Goal: Obtain resource: Download file/media

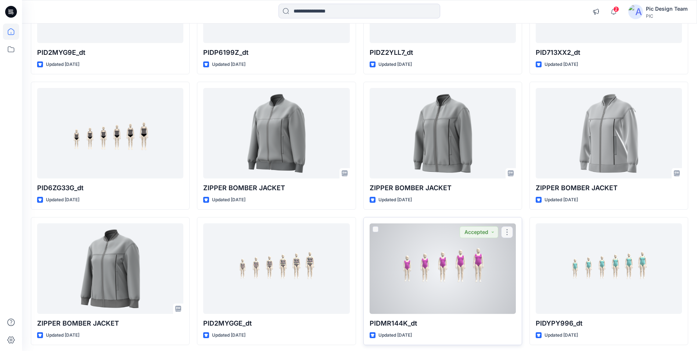
scroll to position [702, 0]
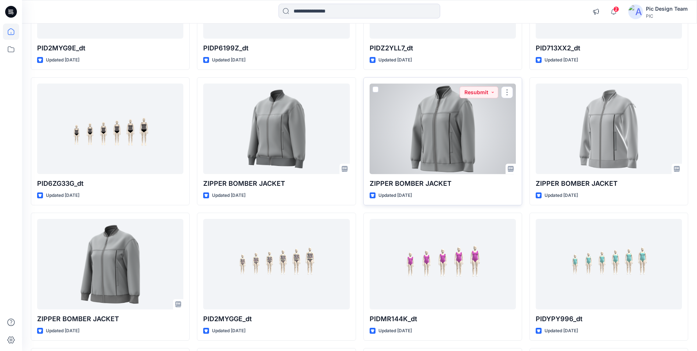
click at [442, 162] on div at bounding box center [443, 128] width 146 height 90
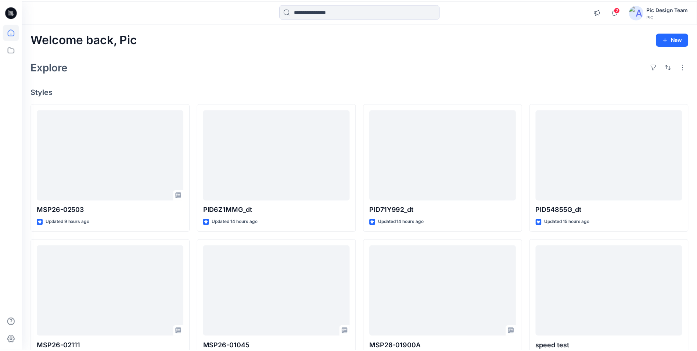
scroll to position [702, 0]
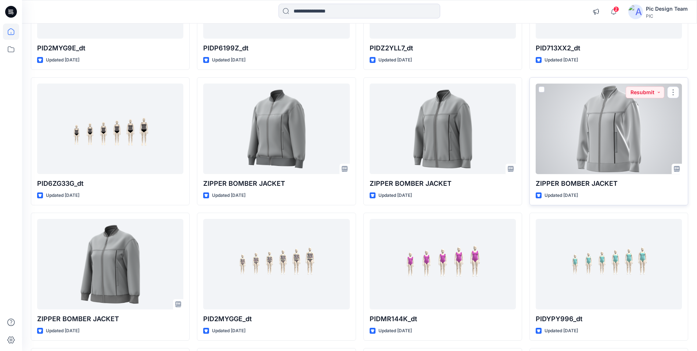
click at [639, 147] on div at bounding box center [609, 128] width 146 height 90
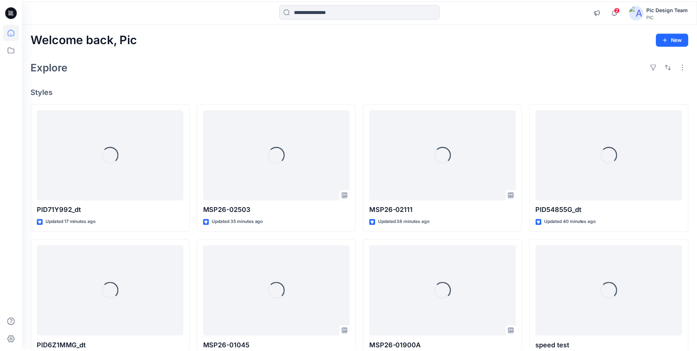
scroll to position [702, 0]
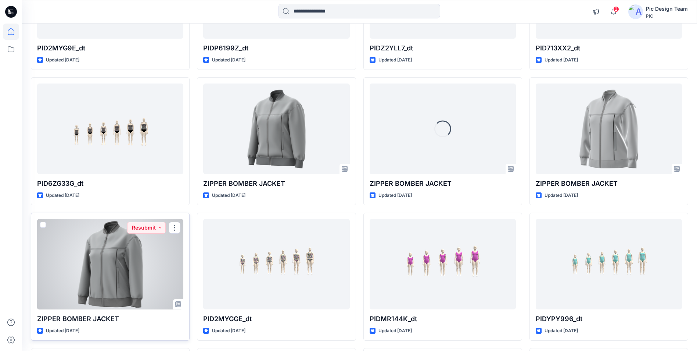
click at [128, 249] on div at bounding box center [110, 264] width 146 height 90
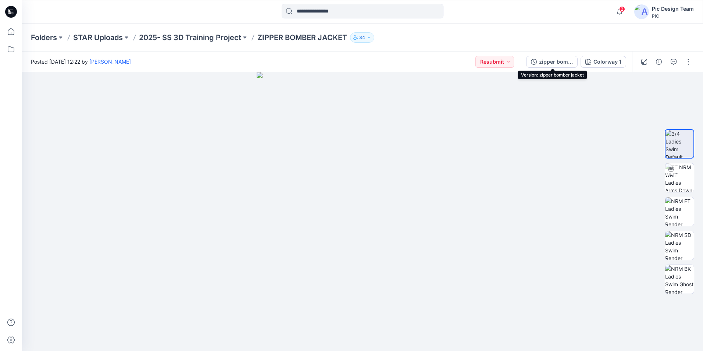
drag, startPoint x: 552, startPoint y: 63, endPoint x: 556, endPoint y: 64, distance: 4.1
click at [552, 63] on div "zipper bomber jacket" at bounding box center [556, 62] width 34 height 8
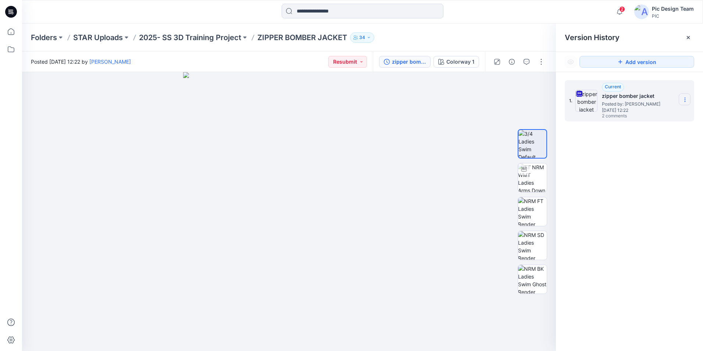
click at [684, 100] on icon at bounding box center [685, 100] width 6 height 6
click at [641, 115] on span "Download Source BW File" at bounding box center [647, 114] width 61 height 9
click at [661, 32] on div "Version History" at bounding box center [629, 38] width 147 height 28
click at [537, 175] on img at bounding box center [532, 177] width 29 height 29
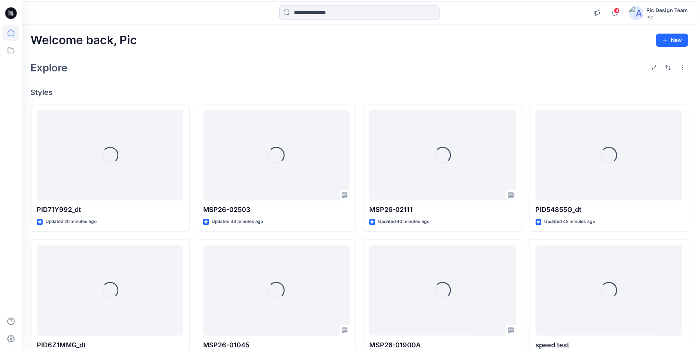
scroll to position [702, 0]
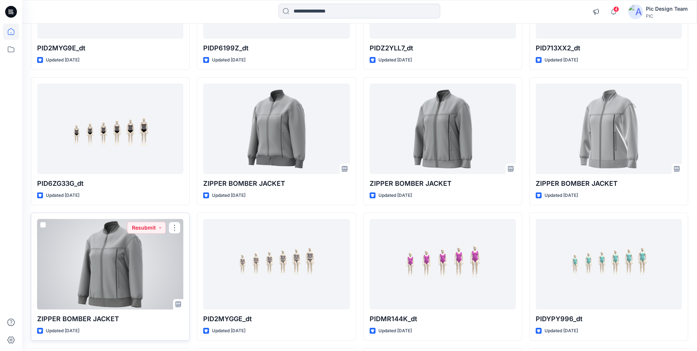
click at [128, 276] on div at bounding box center [110, 264] width 146 height 90
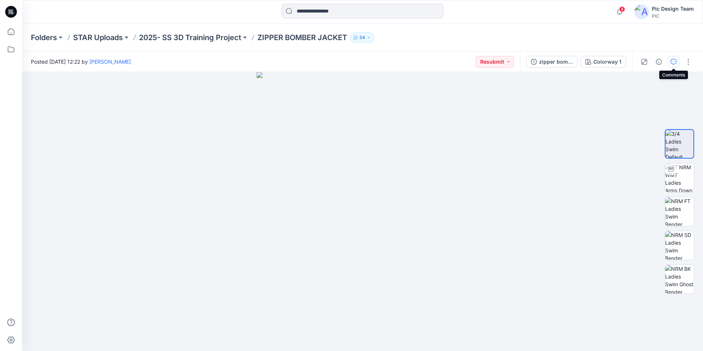
click at [670, 60] on button "button" at bounding box center [674, 62] width 12 height 12
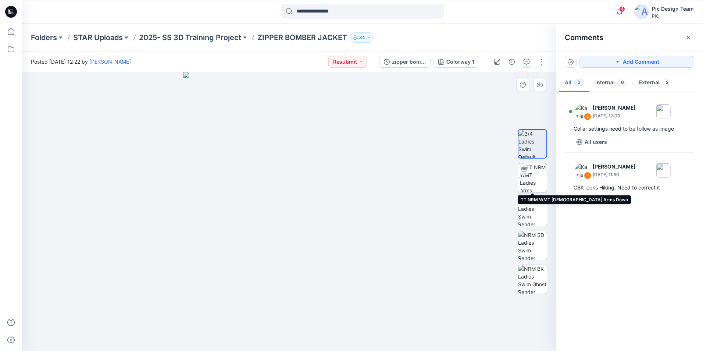
click at [540, 177] on img at bounding box center [533, 177] width 27 height 29
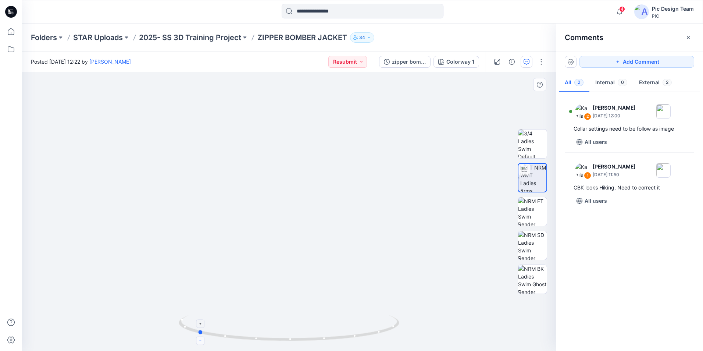
drag, startPoint x: 290, startPoint y: 339, endPoint x: 198, endPoint y: 337, distance: 91.6
click at [198, 337] on icon at bounding box center [290, 329] width 222 height 28
click at [198, 336] on div at bounding box center [200, 340] width 8 height 8
drag, startPoint x: 201, startPoint y: 333, endPoint x: 95, endPoint y: 293, distance: 113.0
click at [95, 293] on div at bounding box center [289, 211] width 534 height 279
